Goal: Task Accomplishment & Management: Complete application form

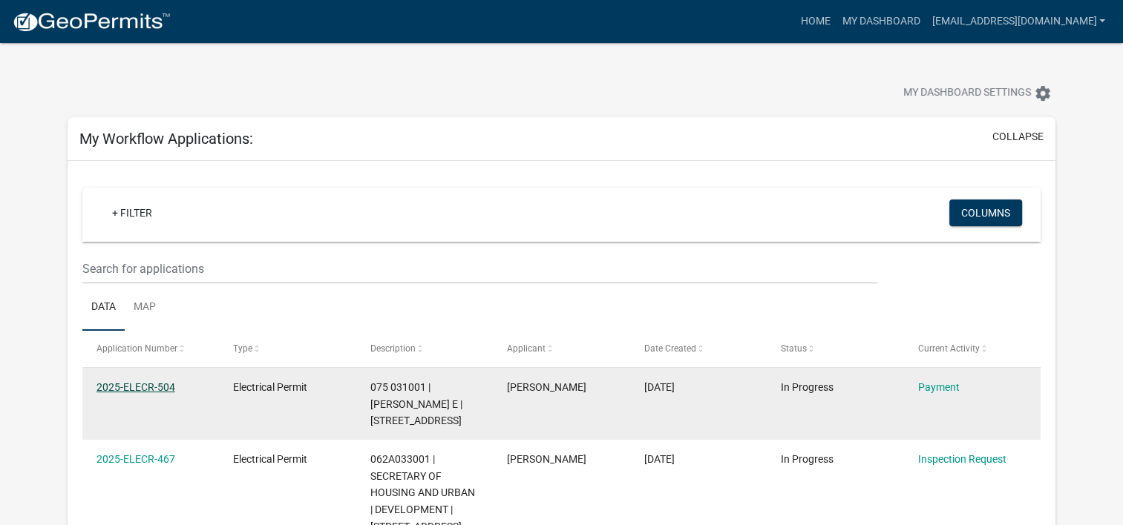
click at [156, 386] on link "2025-ELECR-504" at bounding box center [135, 387] width 79 height 12
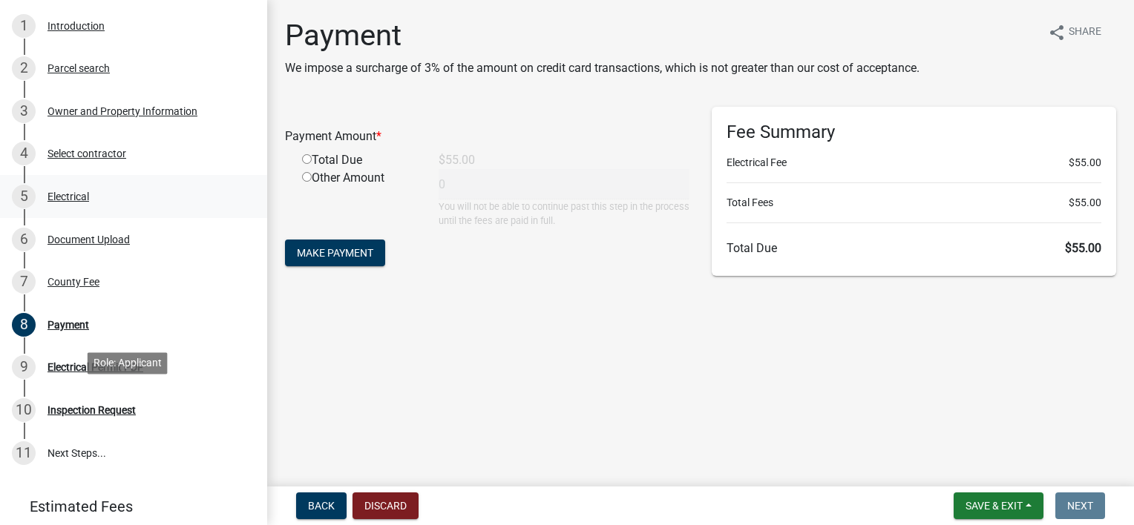
scroll to position [223, 0]
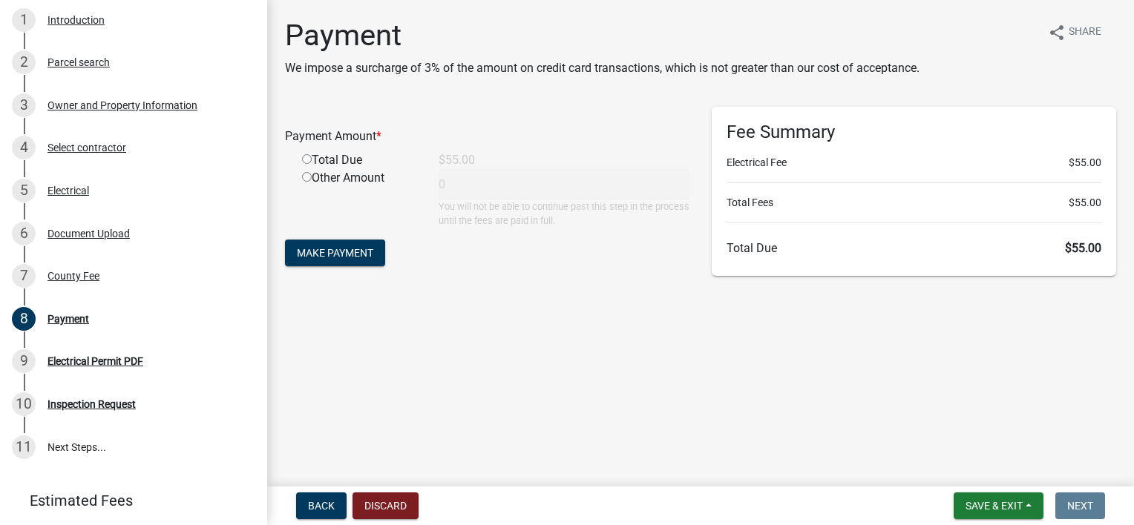
click at [310, 157] on input "radio" at bounding box center [307, 159] width 10 height 10
radio input "true"
type input "55"
click at [318, 256] on span "Make Payment" at bounding box center [335, 253] width 76 height 12
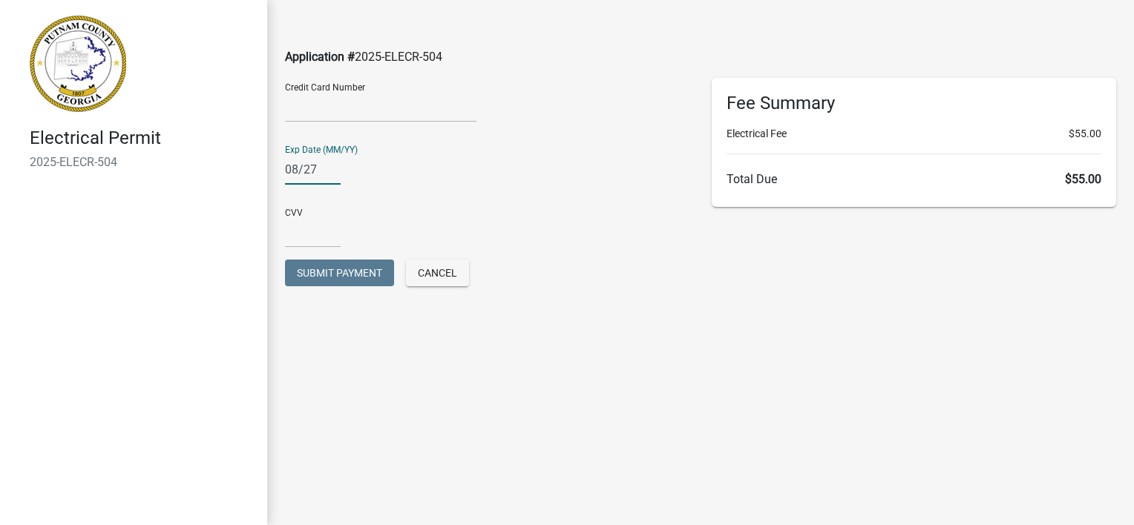
type input "08/27"
type input "071"
click at [668, 311] on div "Credit Card Number Exp Date (MM/YY) [CREDIT_CARD_DATA] CVV [CREDIT_CARD_DATA] S…" at bounding box center [487, 196] width 427 height 237
click at [347, 279] on span "Submit Payment" at bounding box center [339, 273] width 85 height 12
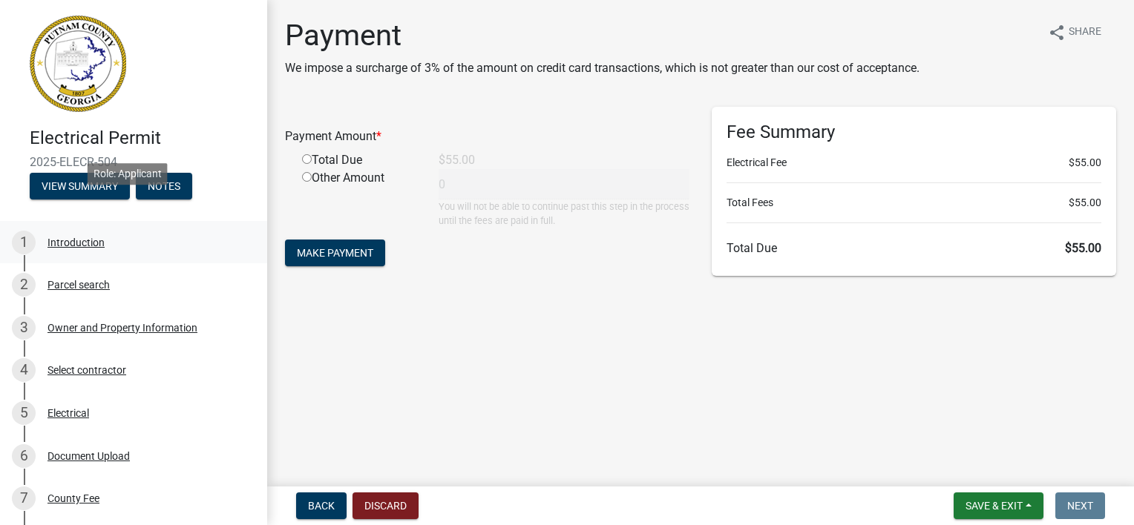
scroll to position [148, 0]
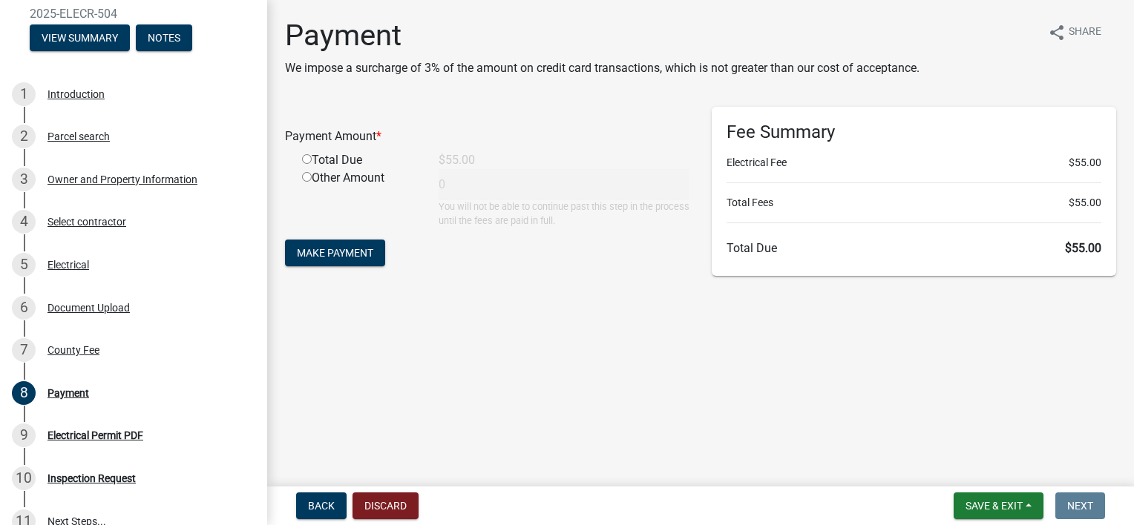
click at [309, 159] on input "radio" at bounding box center [307, 159] width 10 height 10
radio input "true"
type input "55"
click at [338, 254] on span "Make Payment" at bounding box center [335, 253] width 76 height 12
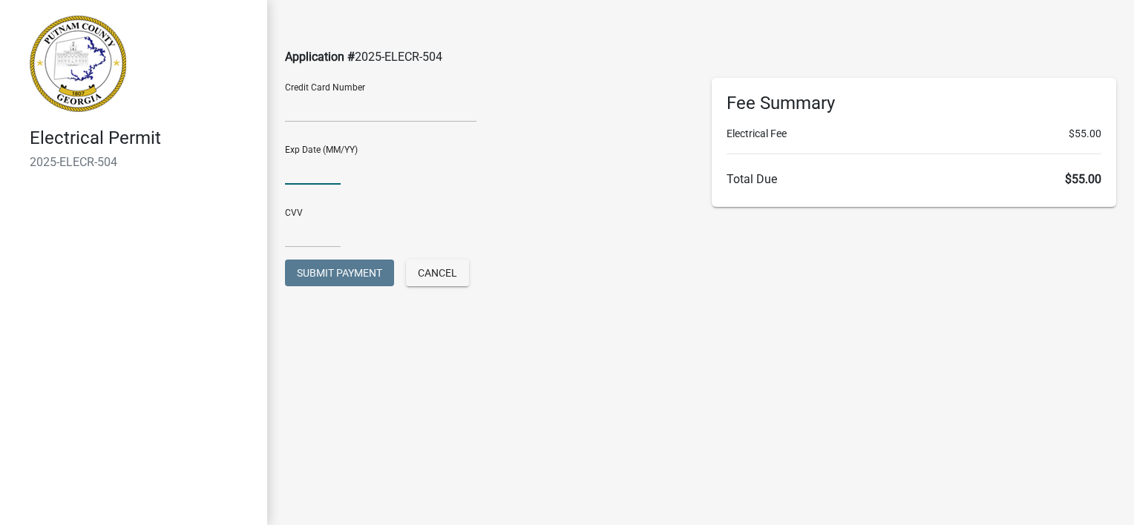
type input "08/27"
click at [344, 237] on div "CVV" at bounding box center [487, 222] width 404 height 51
click at [335, 237] on input "text" at bounding box center [313, 232] width 56 height 30
type input "071"
click at [782, 318] on main "Application # 2025-ELECR-504 Credit Card Number Exp Date (MM/YY) [CREDIT_CARD_D…" at bounding box center [700, 240] width 867 height 481
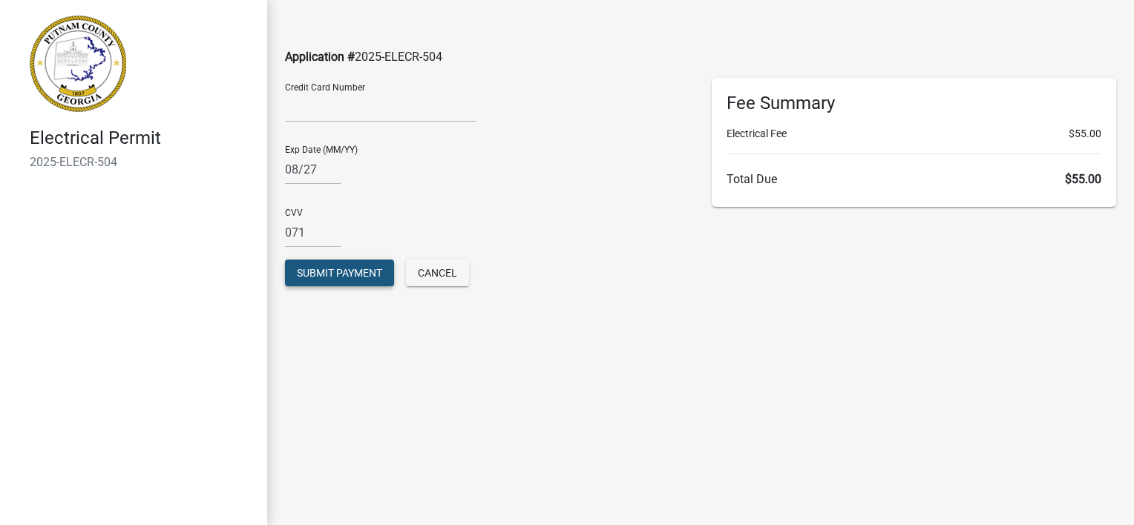
click at [350, 273] on span "Submit Payment" at bounding box center [339, 273] width 85 height 12
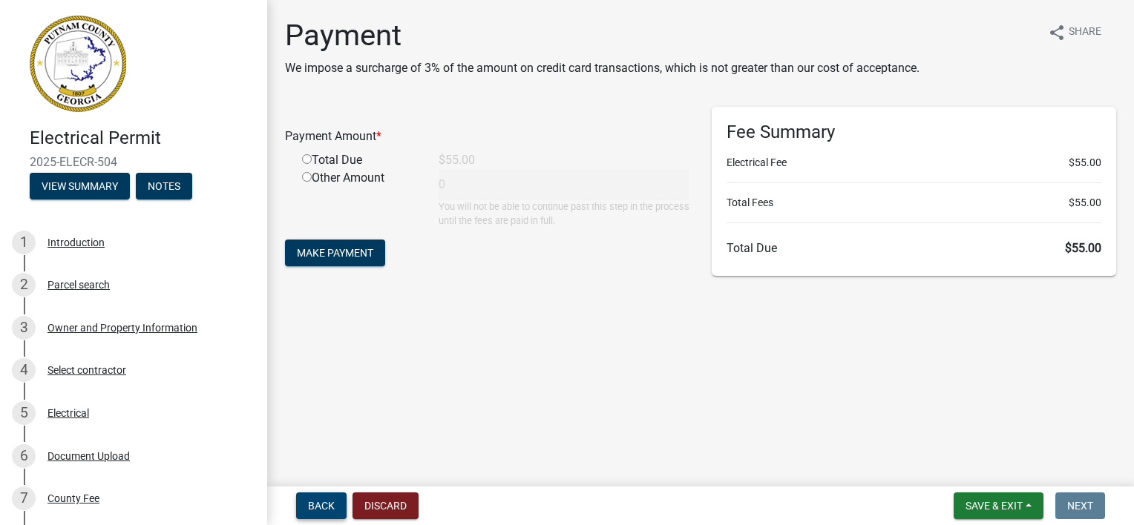
click at [332, 506] on span "Back" at bounding box center [321, 506] width 27 height 12
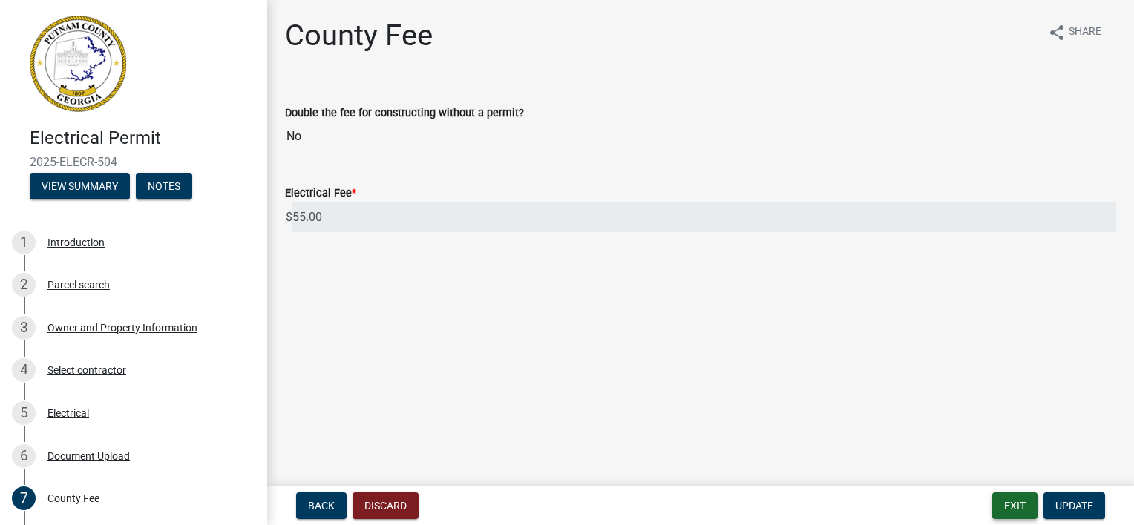
click at [1012, 509] on button "Exit" at bounding box center [1014, 506] width 45 height 27
